Goal: Task Accomplishment & Management: Manage account settings

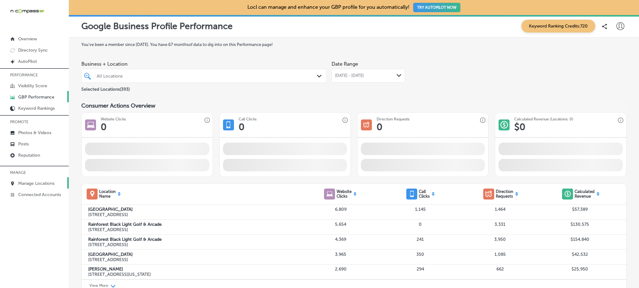
click at [31, 178] on link "Manage Locations" at bounding box center [34, 182] width 69 height 11
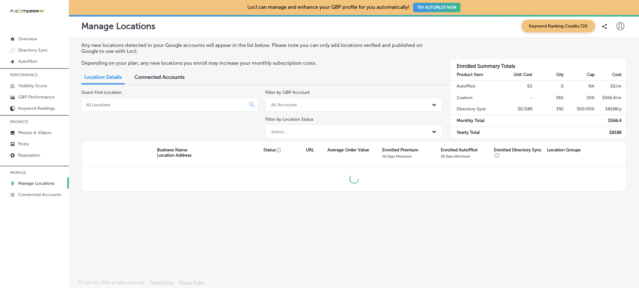
click at [123, 104] on input at bounding box center [164, 105] width 159 height 6
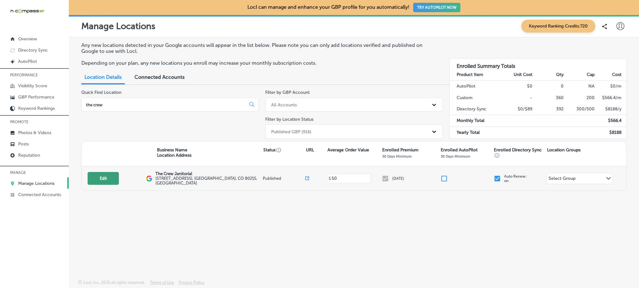
type input "the crew"
click at [109, 182] on button "Edit" at bounding box center [103, 178] width 31 height 13
select select "US"
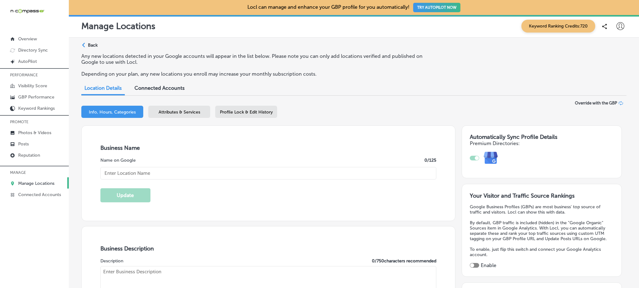
type input "The Crew Janitorial"
type input "[STREET_ADDRESS]"
type input "Suite 103-C"
type input "[GEOGRAPHIC_DATA]"
type input "80215"
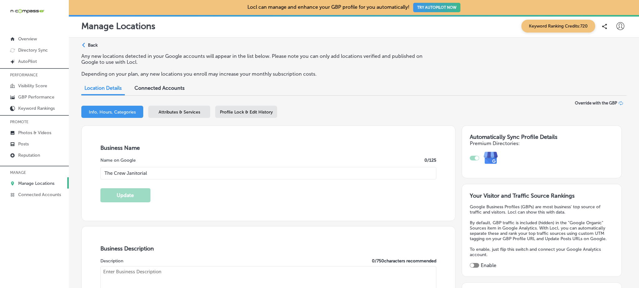
type input "US"
type input "[URL][DOMAIN_NAME]"
checkbox input "true"
type textarea "We provide commercial cleaning services based on your needs and service frequen…"
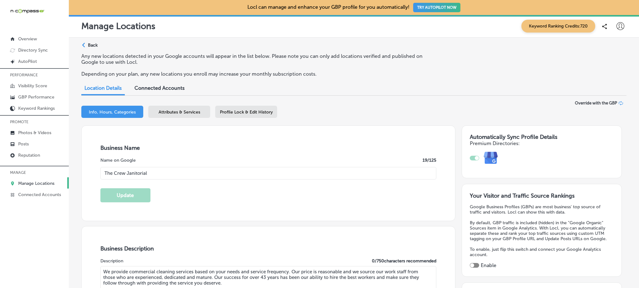
type input "[PHONE_NUMBER]"
select select "US"
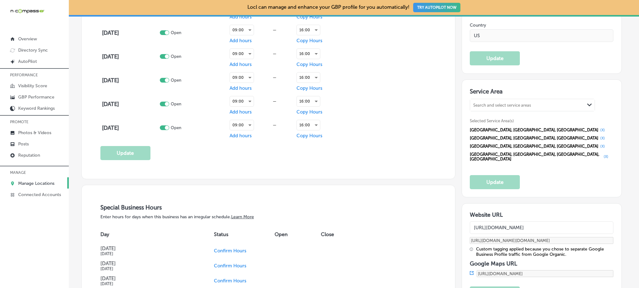
scroll to position [549, 0]
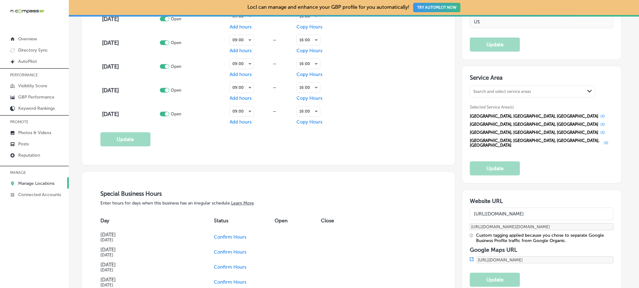
click at [568, 208] on input "[URL][DOMAIN_NAME]" at bounding box center [542, 214] width 144 height 13
drag, startPoint x: 568, startPoint y: 190, endPoint x: 465, endPoint y: 191, distance: 103.6
click at [465, 191] on div "Website URL [URL][DOMAIN_NAME] [URL][DOMAIN_NAME][DOMAIN_NAME] Custom tagging a…" at bounding box center [542, 243] width 160 height 106
drag, startPoint x: 556, startPoint y: 192, endPoint x: 541, endPoint y: 190, distance: 15.2
click at [541, 208] on input "[URL][DOMAIN_NAME]" at bounding box center [542, 214] width 144 height 13
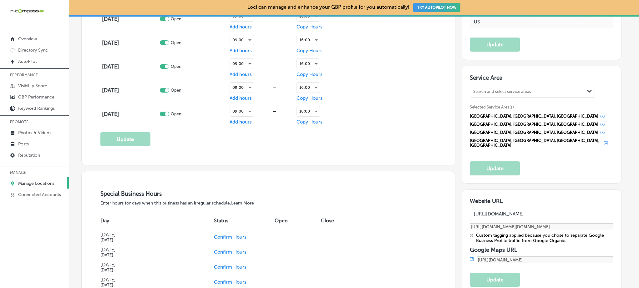
click at [553, 208] on input "[URL][DOMAIN_NAME]" at bounding box center [542, 214] width 144 height 13
drag, startPoint x: 555, startPoint y: 189, endPoint x: 464, endPoint y: 187, distance: 91.4
click at [464, 190] on div "Website URL [URL][DOMAIN_NAME] [URL][DOMAIN_NAME][DOMAIN_NAME] Custom tagging a…" at bounding box center [542, 243] width 160 height 106
paste input "svc"
type input "[URL][DOMAIN_NAME]"
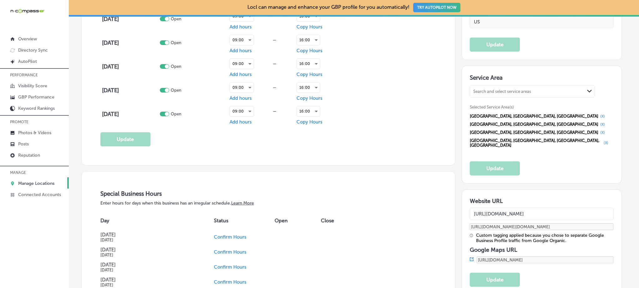
type input "[URL][DOMAIN_NAME][DOMAIN_NAME]"
type input "[URL][DOMAIN_NAME]"
click at [490, 273] on button "Update" at bounding box center [495, 280] width 50 height 14
type input "[URL][DOMAIN_NAME][DOMAIN_NAME]"
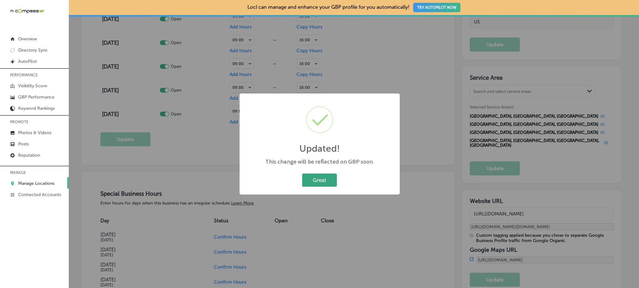
click at [315, 182] on button "Great" at bounding box center [319, 180] width 35 height 13
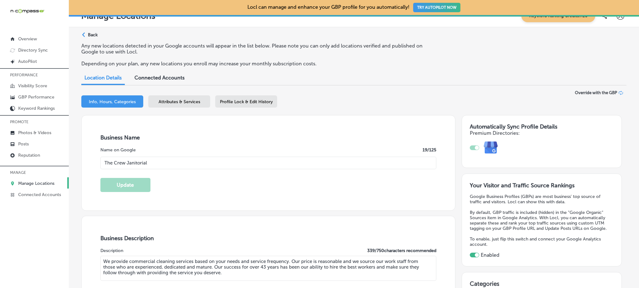
scroll to position [0, 0]
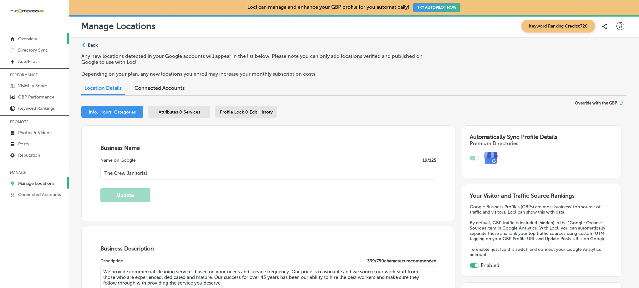
click at [19, 40] on p "Overview" at bounding box center [27, 38] width 19 height 5
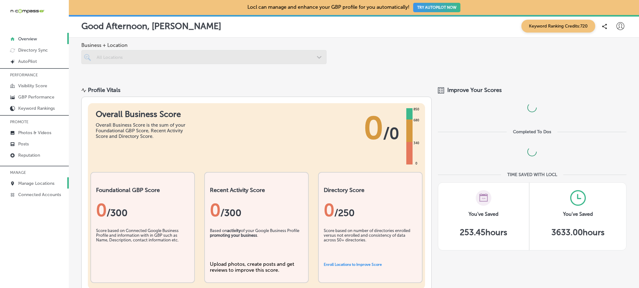
click at [36, 182] on p "Manage Locations" at bounding box center [36, 183] width 36 height 5
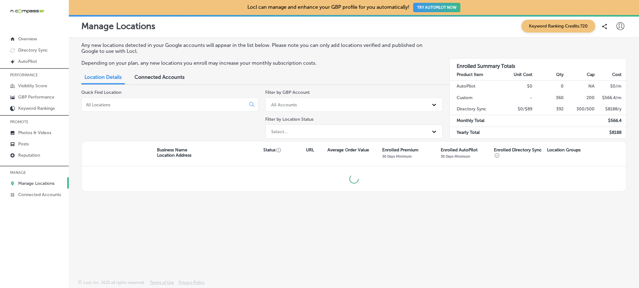
click at [121, 104] on input at bounding box center [164, 105] width 159 height 6
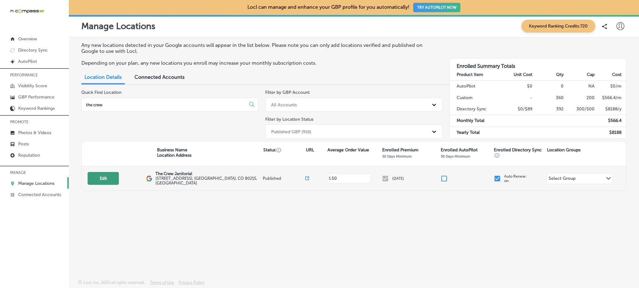
type input "the crew"
click at [106, 179] on button "Edit" at bounding box center [103, 178] width 31 height 13
select select "US"
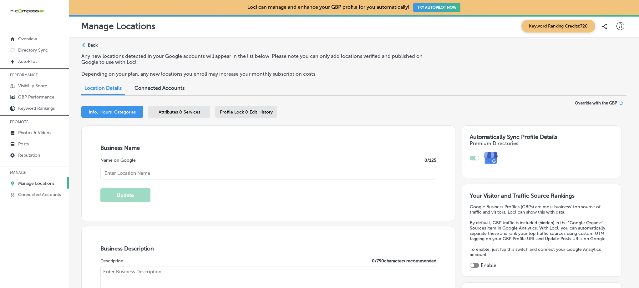
type input "The Crew Janitorial"
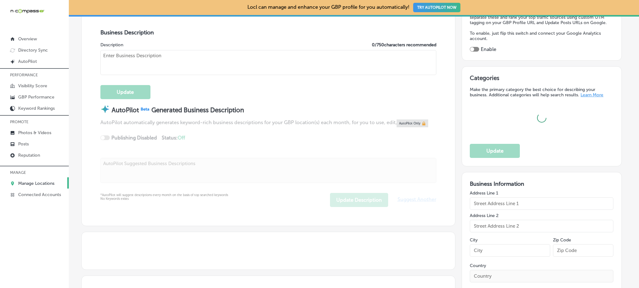
type input "[STREET_ADDRESS]"
type input "Suite 103-C"
type input "[GEOGRAPHIC_DATA]"
type input "80215"
type input "US"
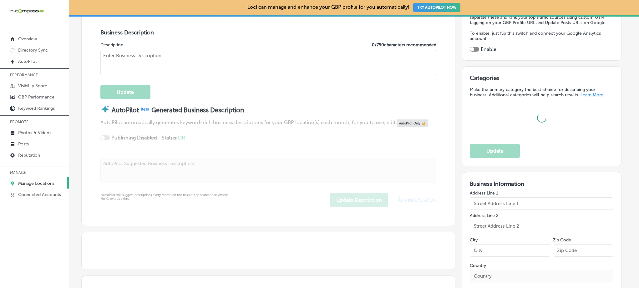
type input "[URL][DOMAIN_NAME]"
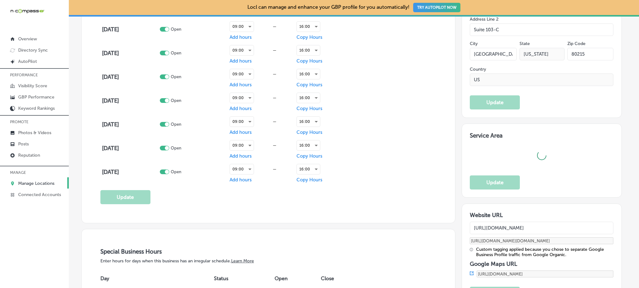
checkbox input "true"
type textarea "We provide commercial cleaning services based on your needs and service frequen…"
type input "[PHONE_NUMBER]"
select select "US"
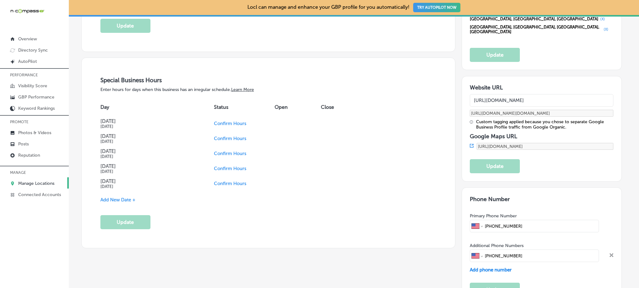
scroll to position [661, 0]
